Goal: Transaction & Acquisition: Purchase product/service

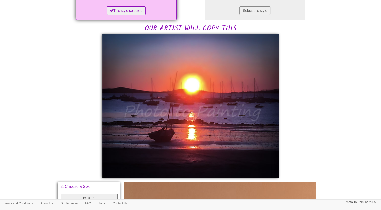
scroll to position [50, 0]
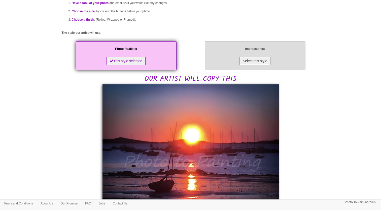
click at [256, 61] on button "Select this style" at bounding box center [254, 61] width 31 height 9
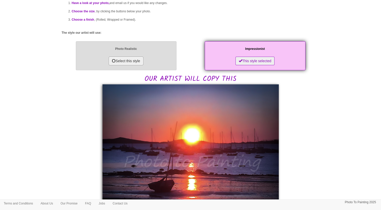
click at [131, 61] on button "Select this style" at bounding box center [126, 61] width 34 height 9
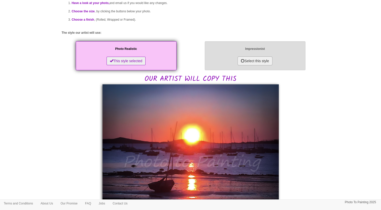
click at [252, 61] on button "Select this style" at bounding box center [254, 61] width 34 height 9
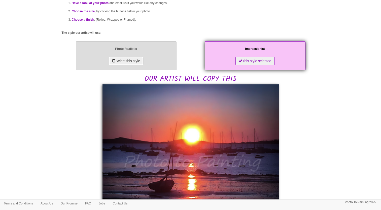
click at [130, 61] on button "Select this style" at bounding box center [126, 61] width 34 height 9
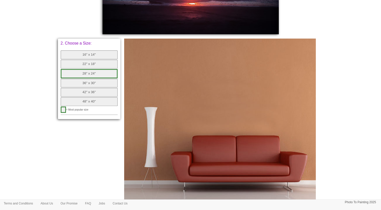
scroll to position [252, 0]
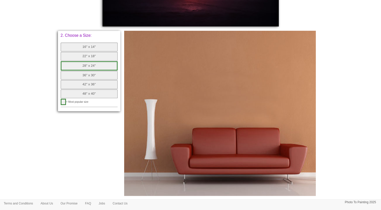
click at [87, 65] on button "28" x 24"" at bounding box center [89, 65] width 57 height 9
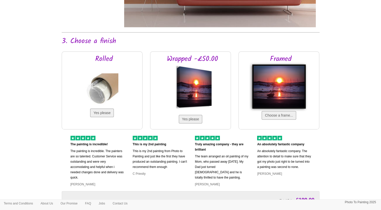
scroll to position [428, 0]
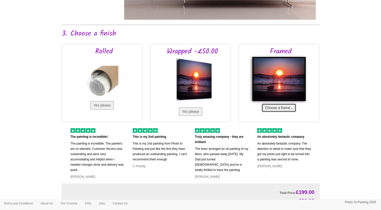
click at [279, 107] on button "Choose a frame..." at bounding box center [278, 107] width 34 height 9
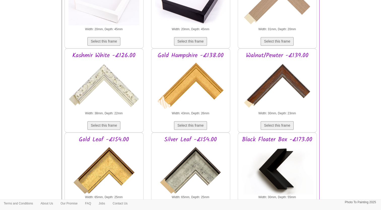
scroll to position [679, 0]
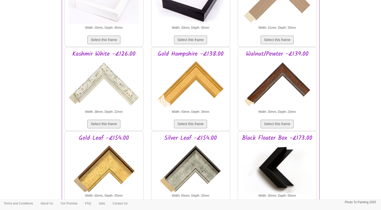
click at [114, 170] on img at bounding box center [103, 168] width 71 height 50
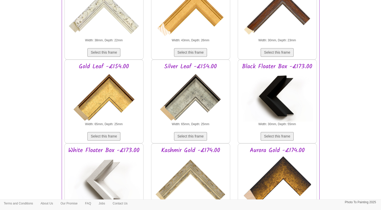
scroll to position [755, 0]
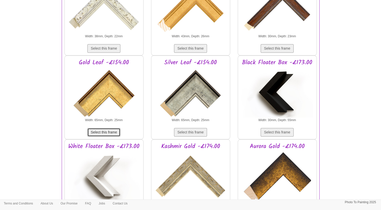
click at [108, 131] on button "Select this frame" at bounding box center [103, 132] width 33 height 9
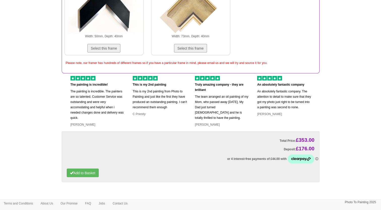
scroll to position [1023, 0]
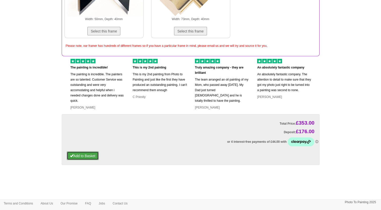
click at [84, 155] on button "Add to Basket" at bounding box center [83, 155] width 32 height 9
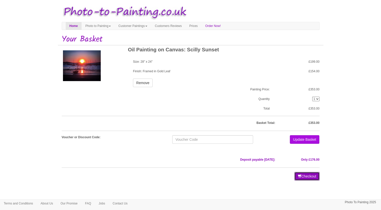
click at [306, 177] on button "Checkout" at bounding box center [306, 176] width 25 height 9
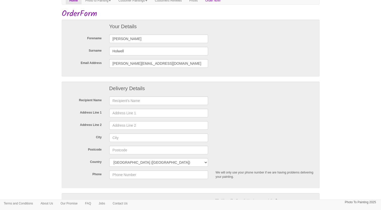
scroll to position [50, 0]
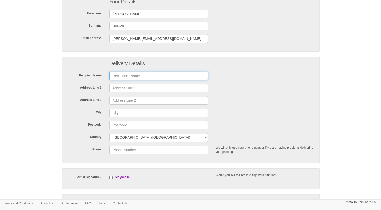
click at [118, 76] on input "text" at bounding box center [158, 75] width 99 height 9
type input "Steven Holwell"
click at [115, 89] on input "Address Line 1" at bounding box center [158, 88] width 99 height 9
type input "61 Harthill Avenue"
type input "Leconfield"
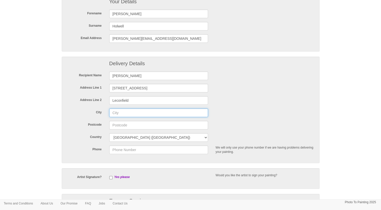
type input "Beverley"
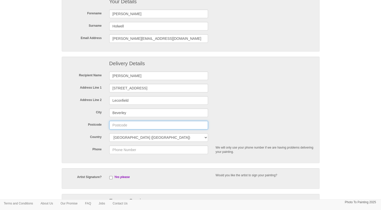
type input "HU177LN"
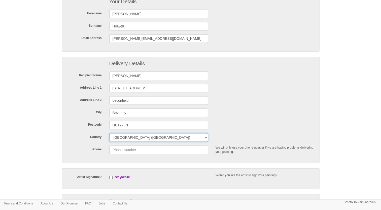
select select "59"
type input "07554453343"
click at [206, 137] on select "United Kingdom (Mainland) United Kingdom (Mainland) United Kingdom (Northern Ir…" at bounding box center [158, 137] width 99 height 9
select select "5"
click at [109, 133] on select "United Kingdom (Mainland) United Kingdom (Mainland) United Kingdom (Northern Ir…" at bounding box center [158, 137] width 99 height 9
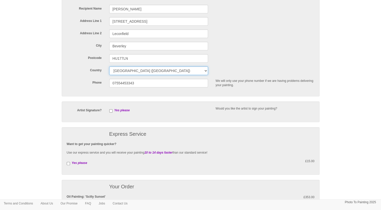
scroll to position [126, 0]
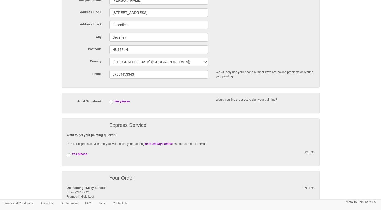
click at [110, 102] on input "checkbox" at bounding box center [110, 101] width 3 height 3
checkbox input "true"
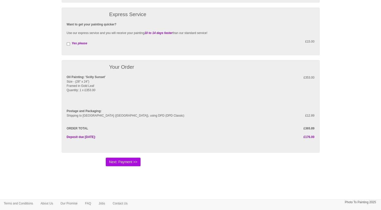
scroll to position [246, 0]
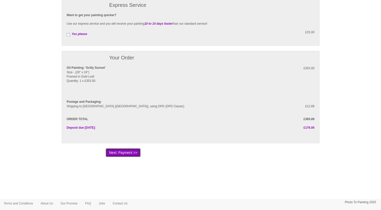
click at [120, 152] on button "Next: Payment >>" at bounding box center [123, 152] width 35 height 9
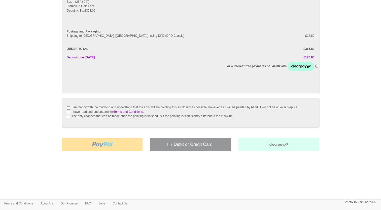
scroll to position [68, 0]
click at [67, 106] on input "I am happy with the mock-up and understand that the artist will be painting thi…" at bounding box center [68, 107] width 3 height 3
checkbox input "true"
click at [67, 112] on input "I have read and understand the Terms and Conditions ." at bounding box center [68, 111] width 3 height 3
checkbox input "true"
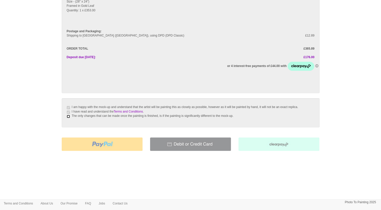
click at [68, 116] on input "The only changes that can be made once the painting is finished, is if the pain…" at bounding box center [68, 116] width 3 height 3
checkbox input "true"
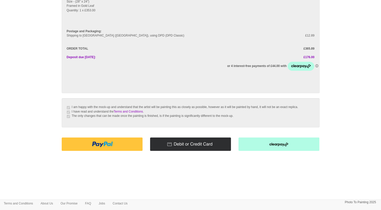
click at [182, 144] on img at bounding box center [190, 143] width 81 height 13
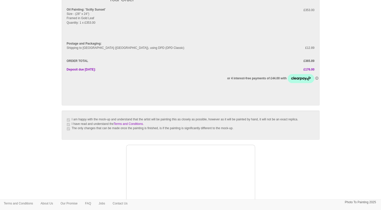
scroll to position [126, 0]
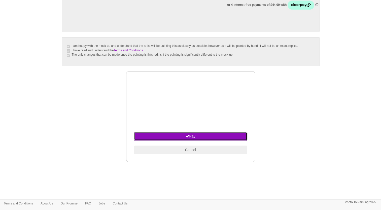
click at [190, 140] on button "Pay" at bounding box center [190, 136] width 113 height 9
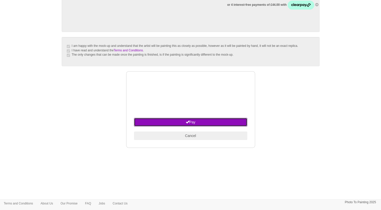
click at [192, 124] on button "Pay" at bounding box center [190, 122] width 113 height 9
